Goal: Task Accomplishment & Management: Manage account settings

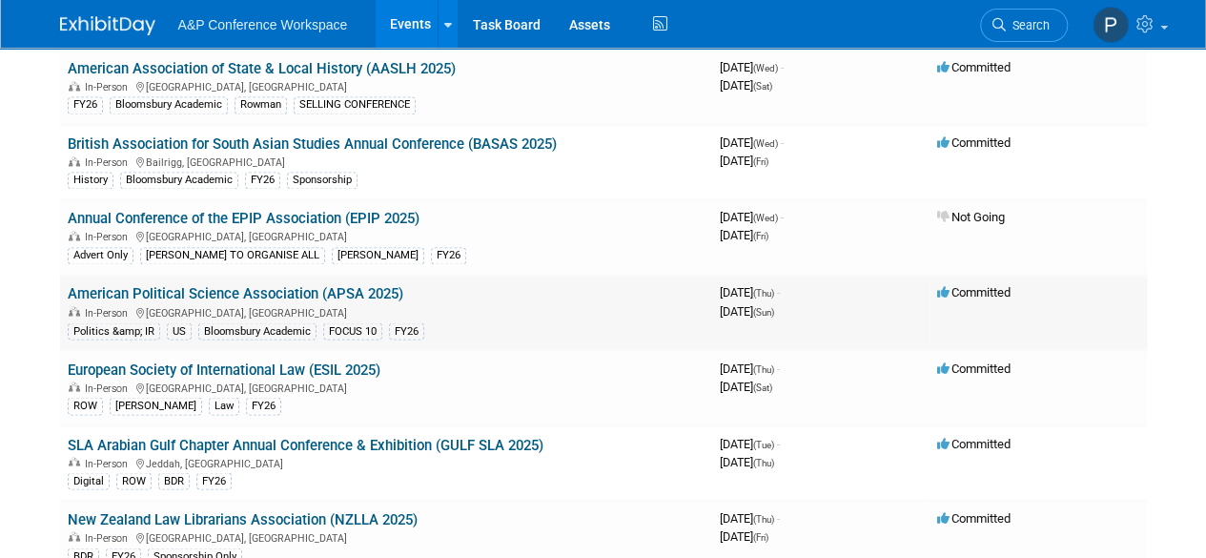
click at [290, 285] on link "American Political Science Association (APSA 2025)" at bounding box center [235, 293] width 335 height 17
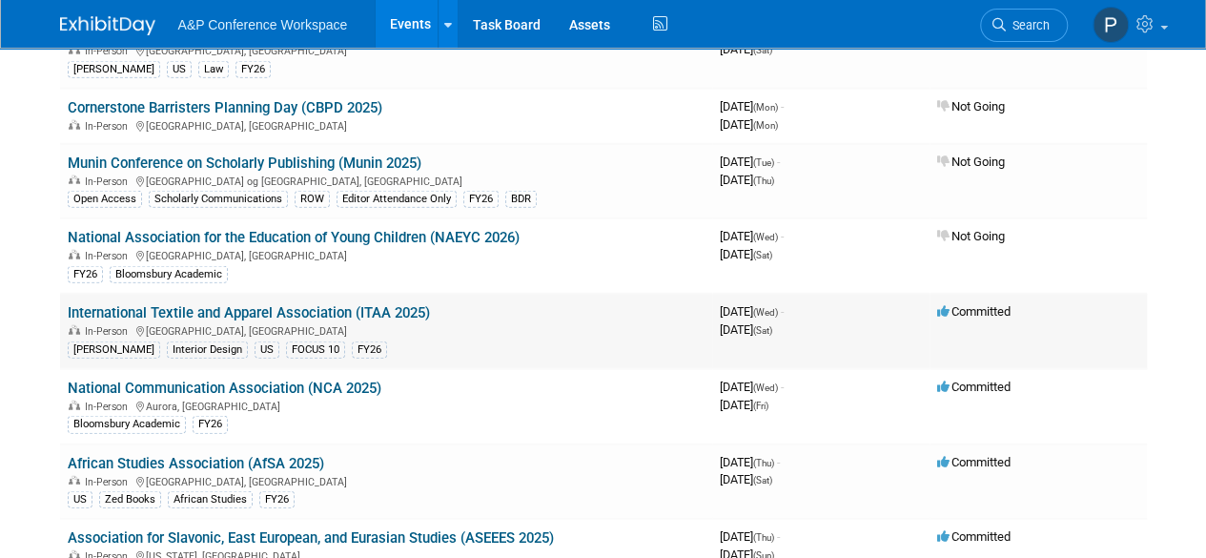
click at [414, 304] on link "International Textile and Apparel Association (ITAA 2025)" at bounding box center [249, 312] width 362 height 17
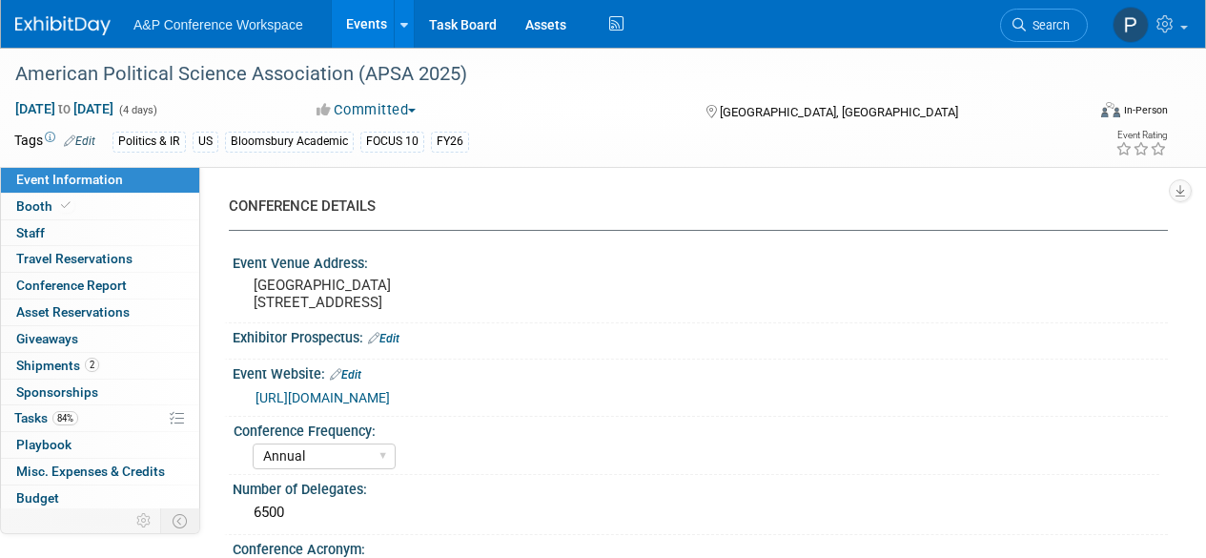
select select "Annual"
select select "Level 2"
select select "In-Person Booth"
select select "Politics & International Relations"
select select "Bloomsbury Academic"
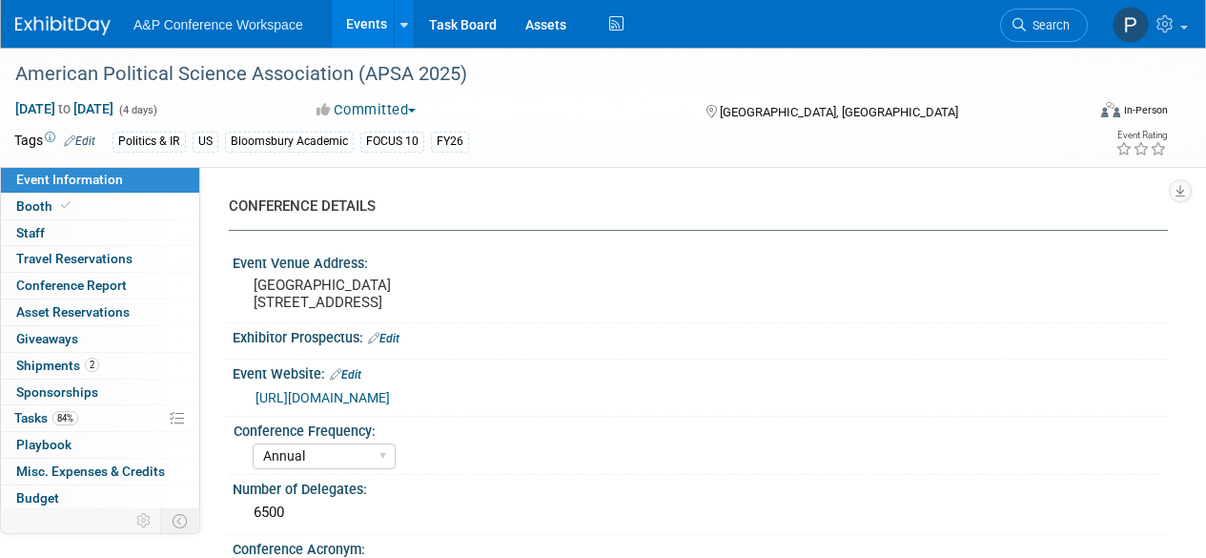
select select "Amanda Oney"
select select "Ami Reitmeier"
select select "Networking/Commissioning"
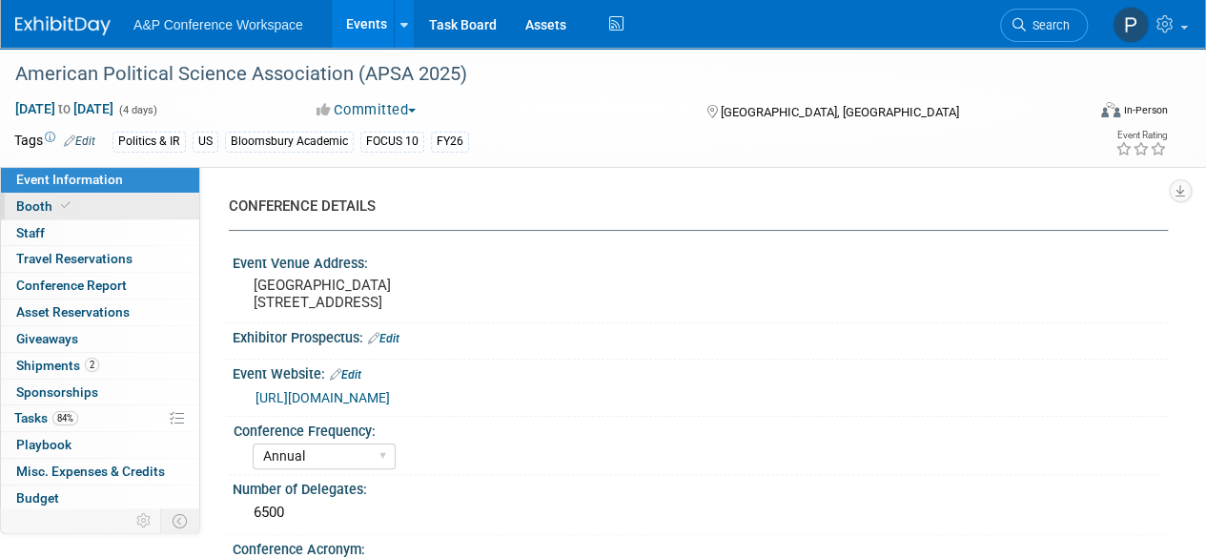
click at [122, 203] on link "Booth" at bounding box center [100, 206] width 198 height 26
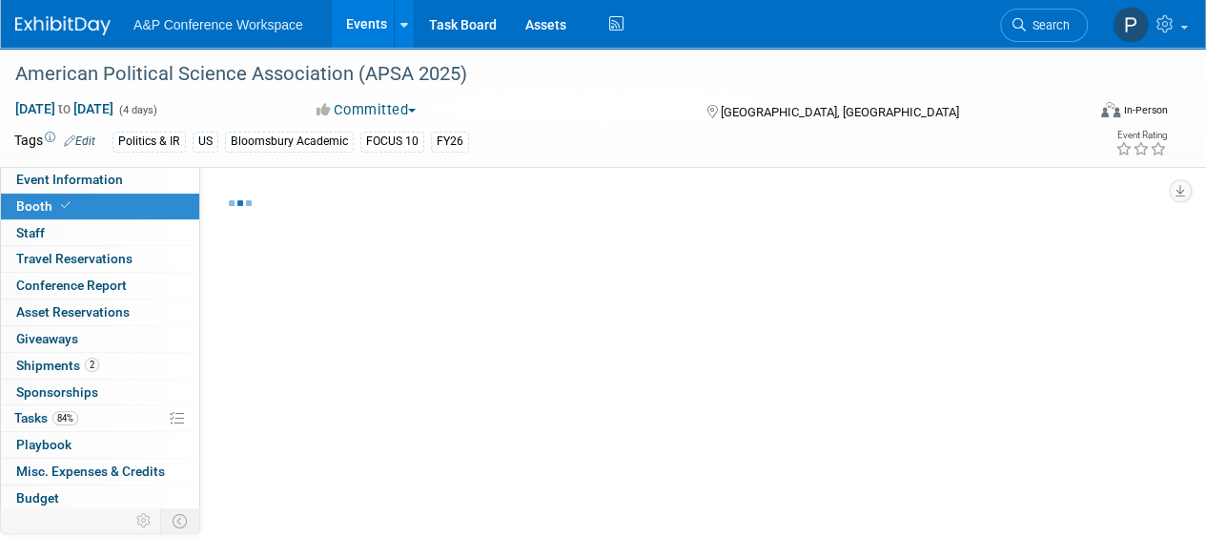
select select "CUAP"
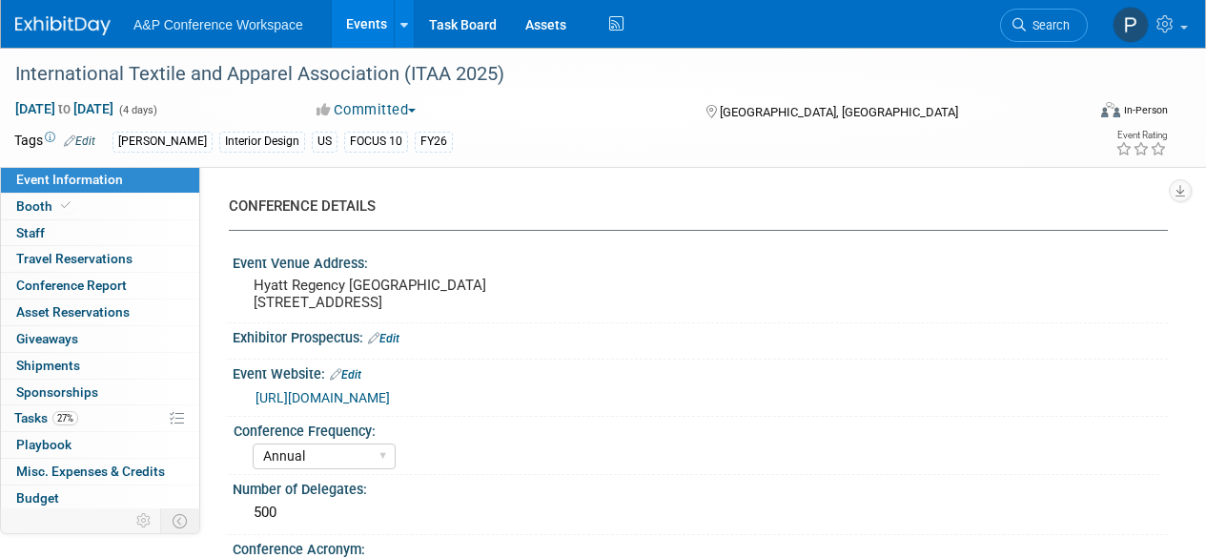
select select "Annual"
select select "Level 1"
select select "In-Person Booth"
select select "Fashion"
select select "Fairchild Books"
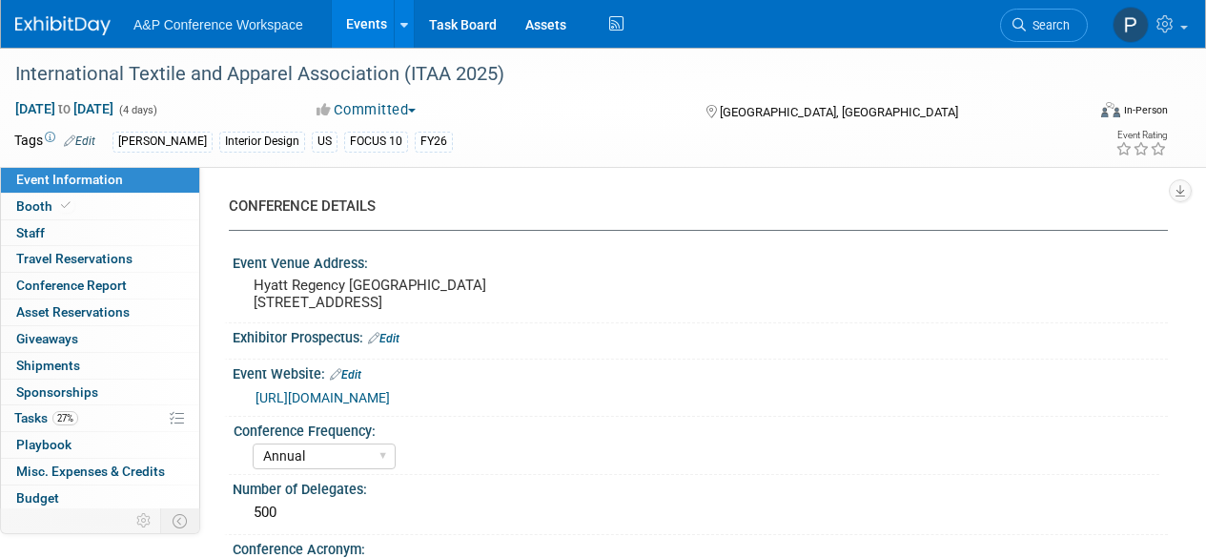
select select "Amanda Oney"
select select "Paige Papandrea"
select select "Katie Dean"
select select "Brand/Subject Presence​"
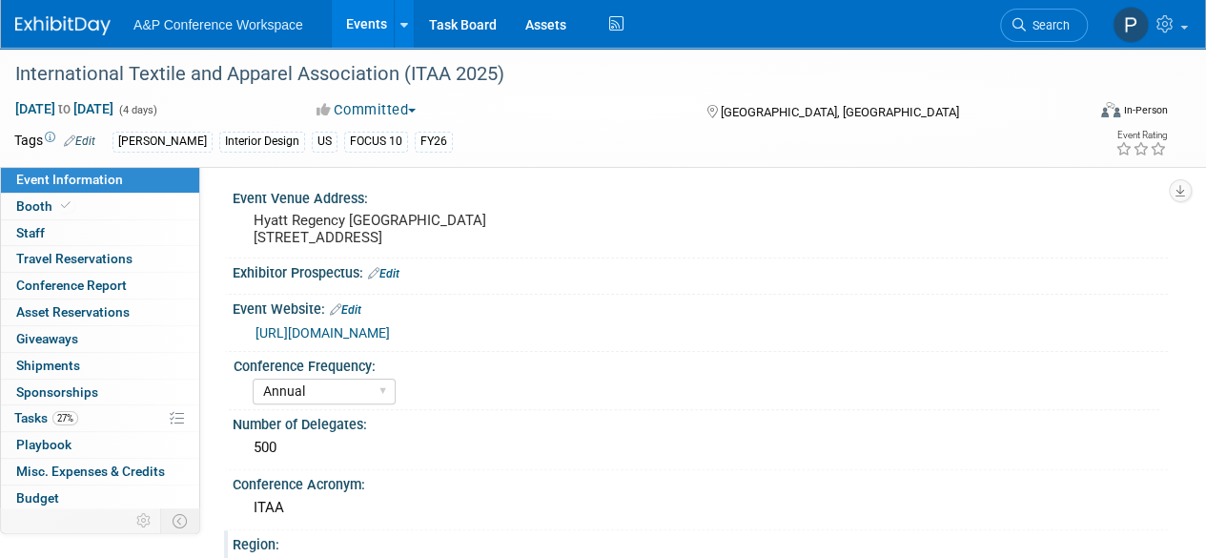
scroll to position [95, 0]
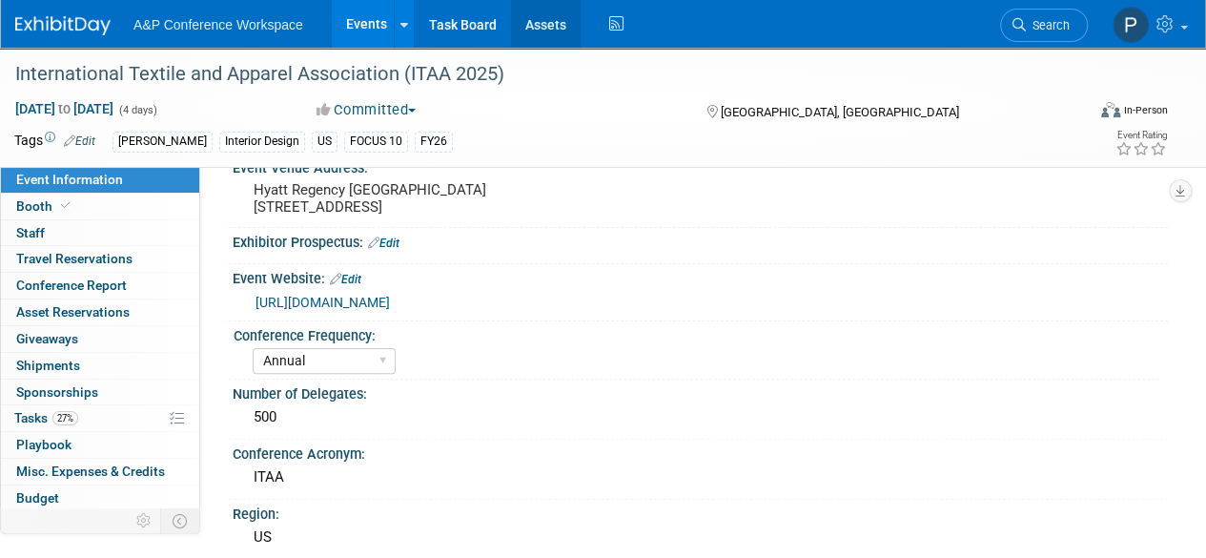
click at [528, 25] on link "Assets" at bounding box center [546, 24] width 70 height 48
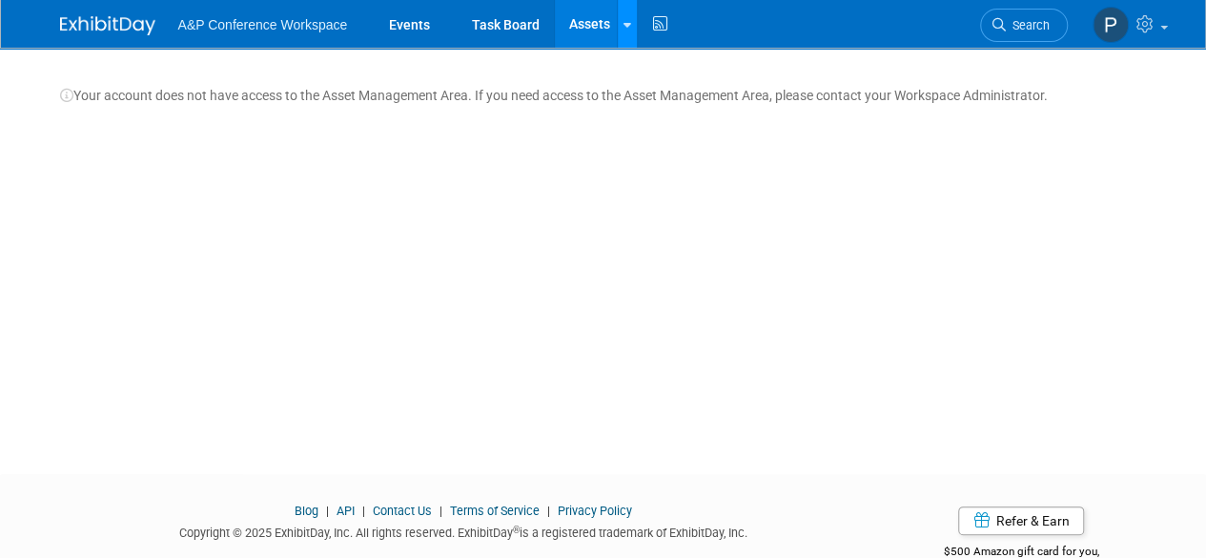
click at [625, 21] on icon at bounding box center [627, 25] width 8 height 12
click at [627, 22] on icon at bounding box center [627, 25] width 8 height 12
click at [663, 75] on link "Storage Locations" at bounding box center [700, 70] width 164 height 30
click at [282, 30] on span "A&P Conference Workspace" at bounding box center [263, 24] width 170 height 15
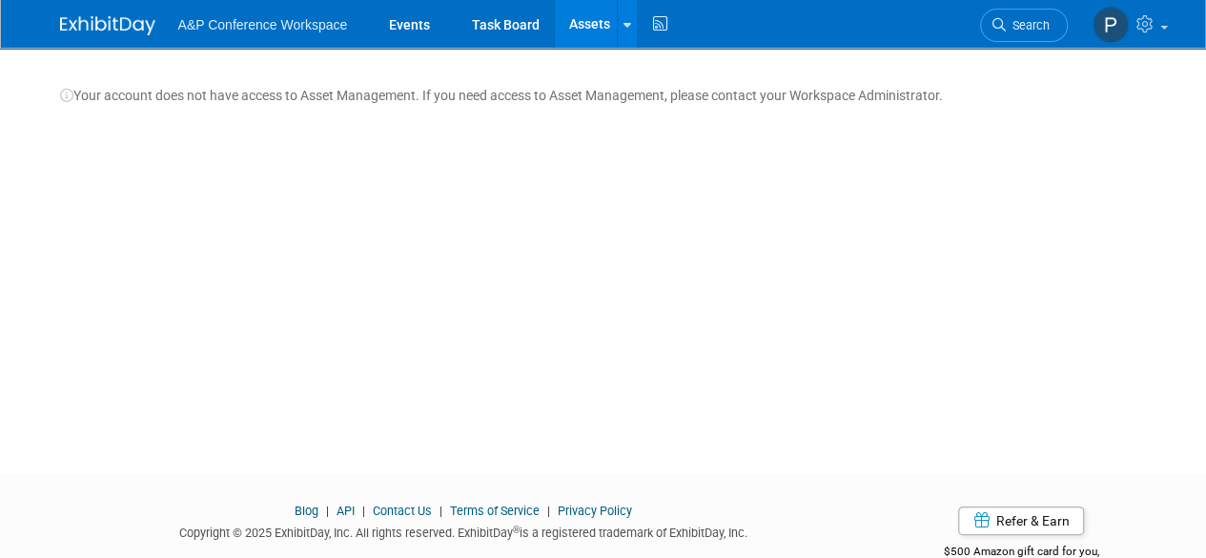
click at [97, 26] on img at bounding box center [107, 25] width 95 height 19
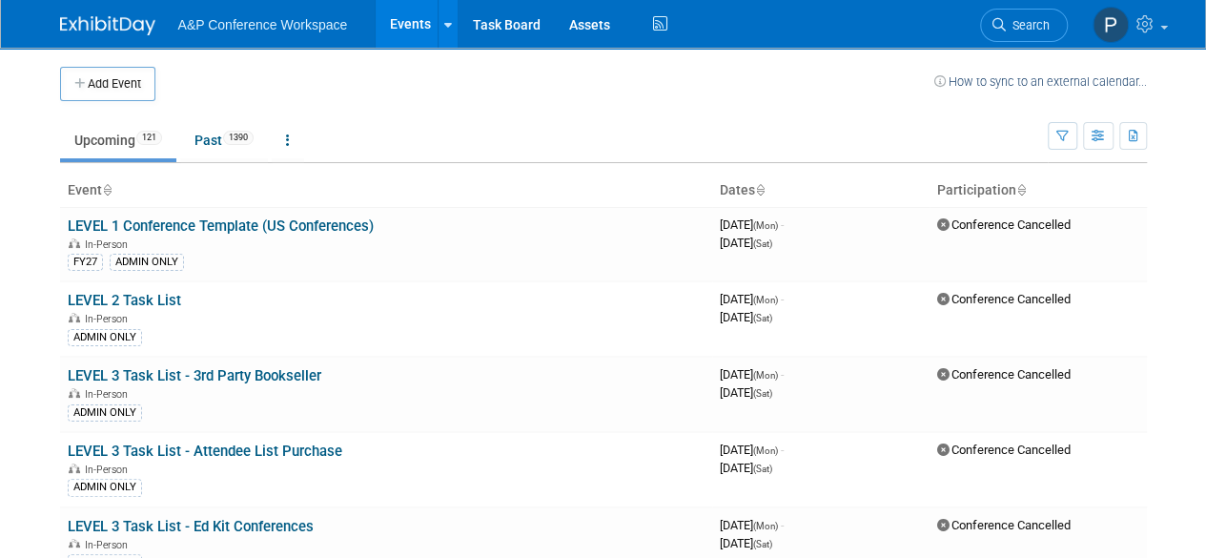
scroll to position [5895, 0]
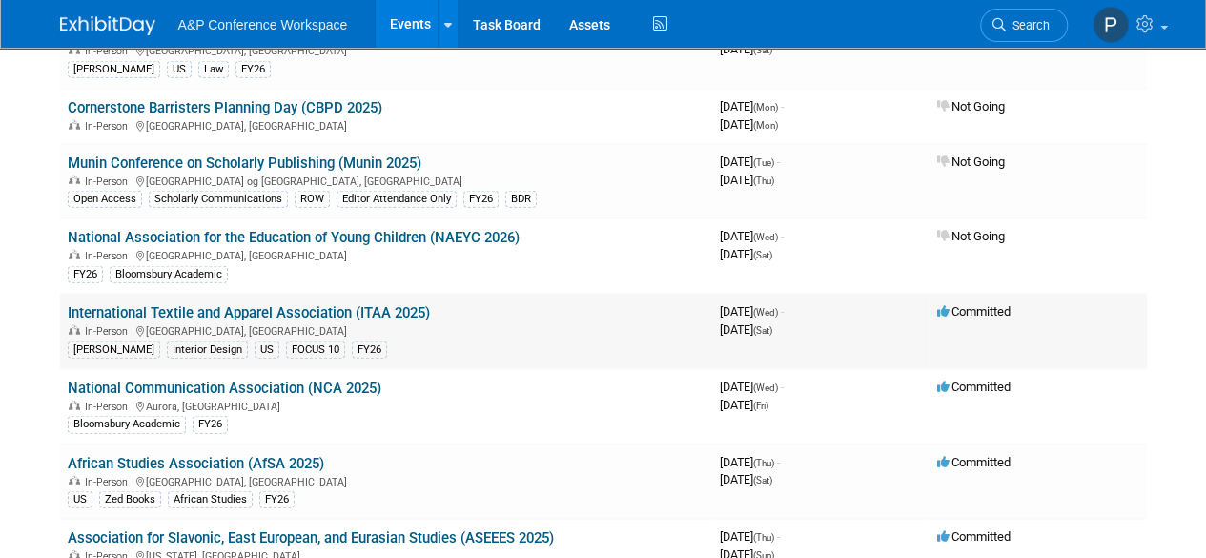
click at [320, 304] on link "International Textile and Apparel Association (ITAA 2025)" at bounding box center [249, 312] width 362 height 17
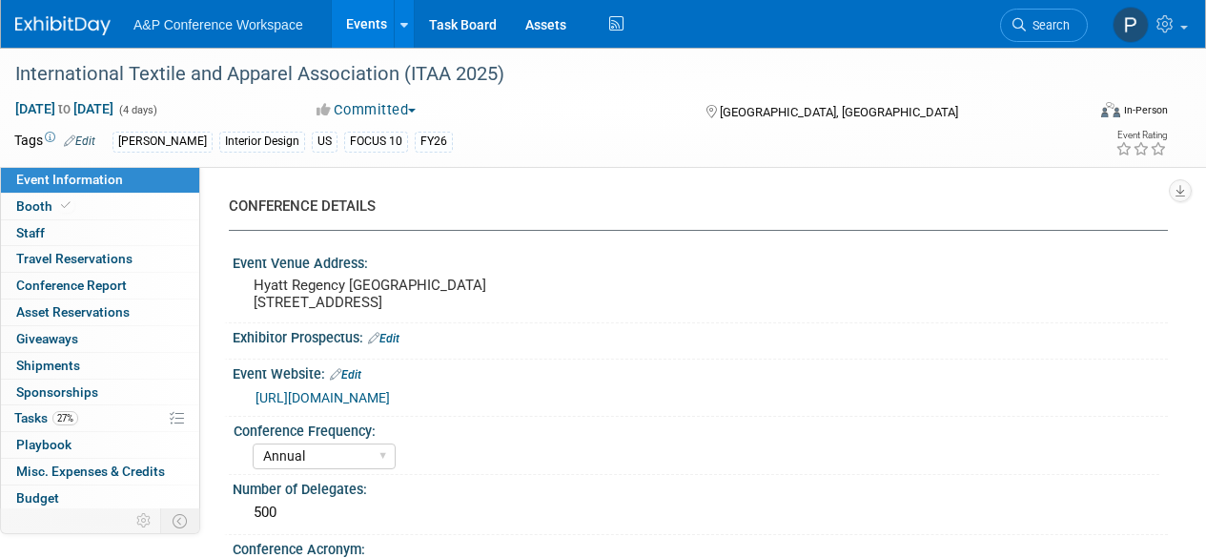
select select "Annual"
select select "Level 1"
select select "In-Person Booth"
select select "Fashion"
select select "Fairchild Books"
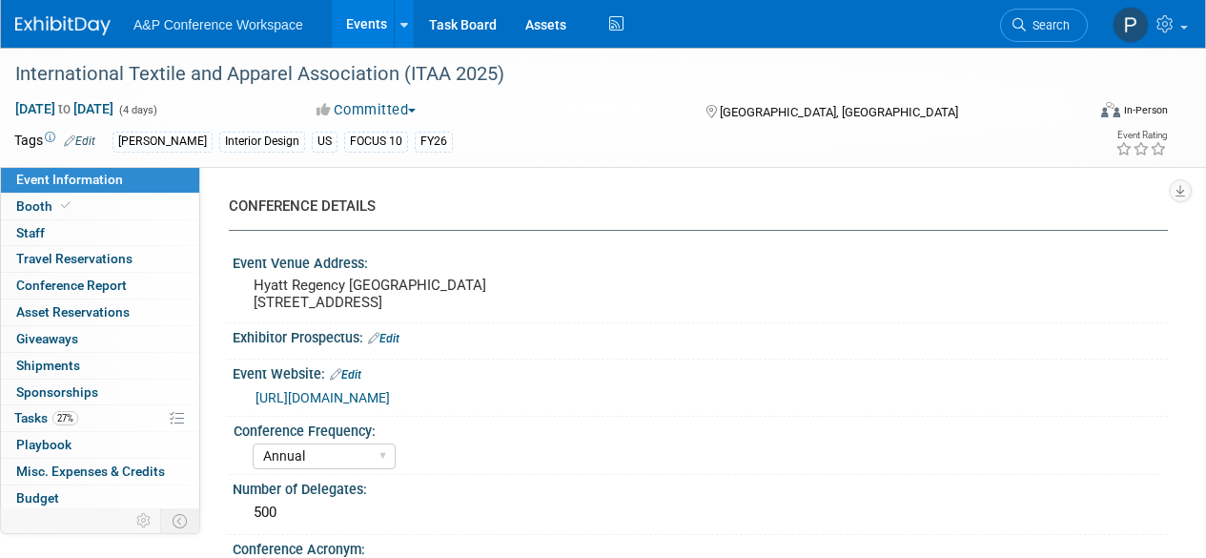
select select "Amanda Oney"
select select "Paige Papandrea"
select select "Katie Dean"
select select "Brand/Subject Presence​"
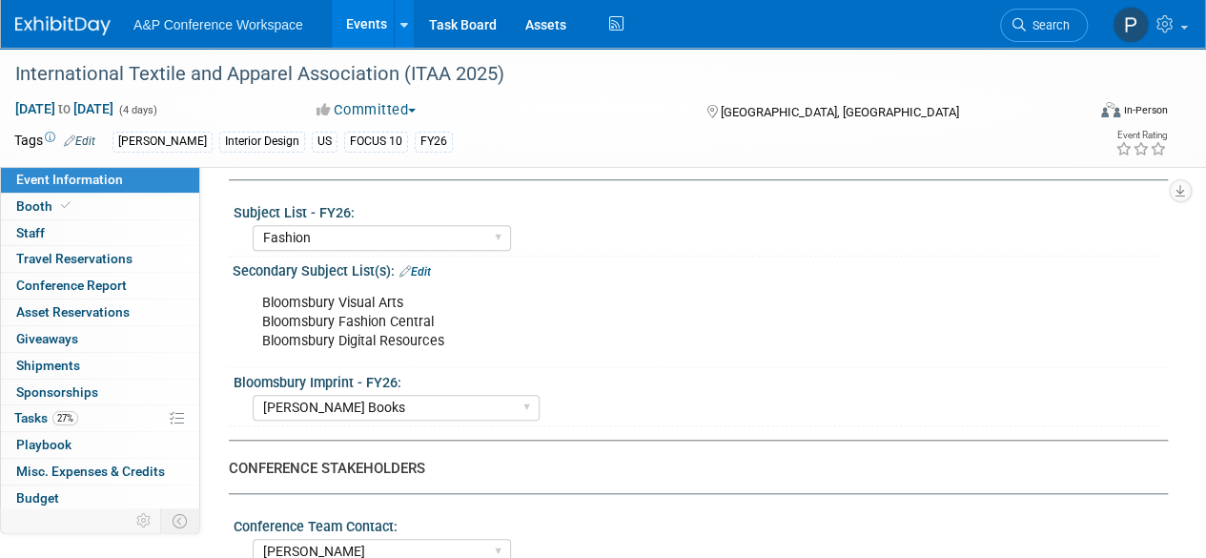
scroll to position [667, 0]
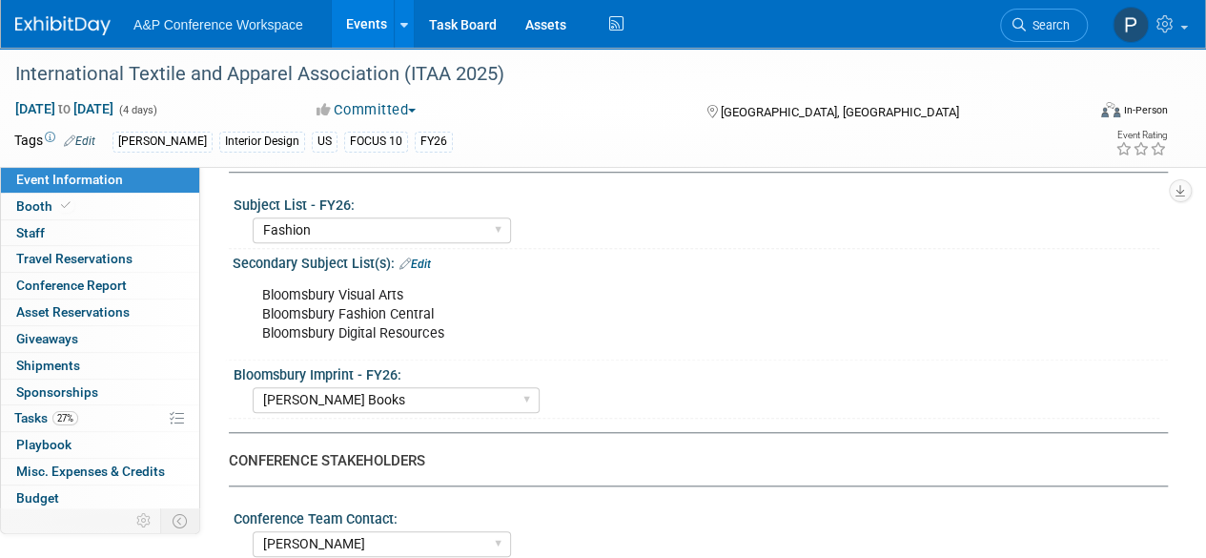
click at [243, 338] on div "Bloomsbury Visual Arts Bloomsbury Fashion Central Bloomsbury Digital Resources X" at bounding box center [700, 313] width 935 height 83
click at [115, 412] on link "27% Tasks 27%" at bounding box center [100, 418] width 198 height 26
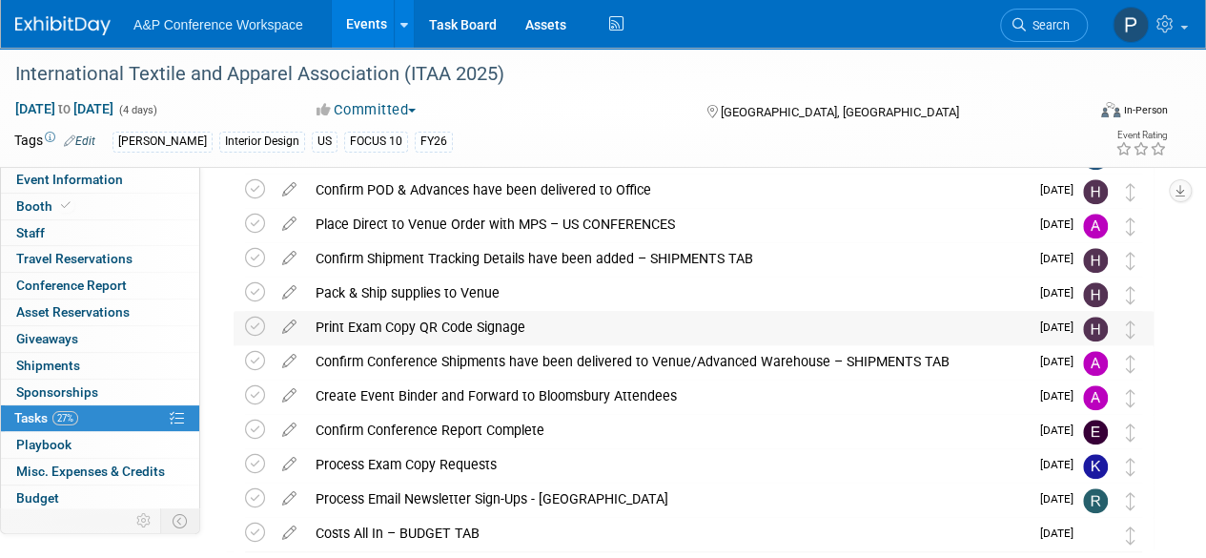
scroll to position [762, 0]
